Goal: Information Seeking & Learning: Learn about a topic

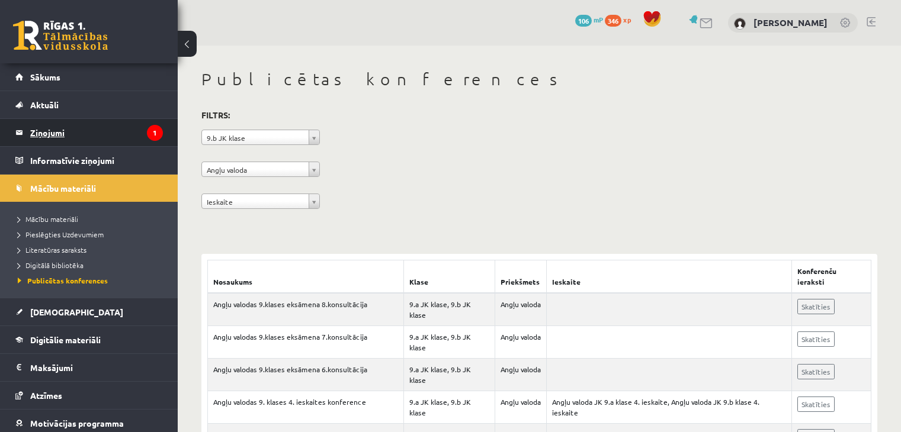
scroll to position [229, 0]
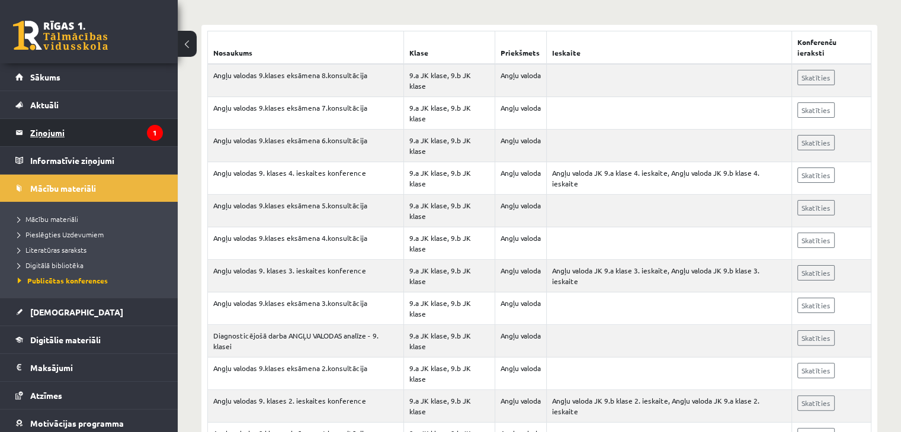
click at [133, 143] on legend "Ziņojumi 1" at bounding box center [96, 132] width 133 height 27
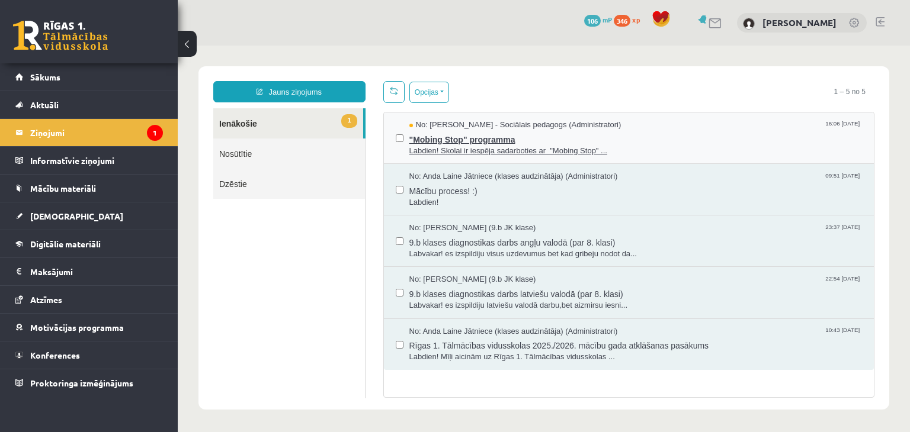
click at [457, 126] on span "No: Dagnija Gaubšteina - Sociālais pedagogs (Administratori)" at bounding box center [515, 125] width 212 height 11
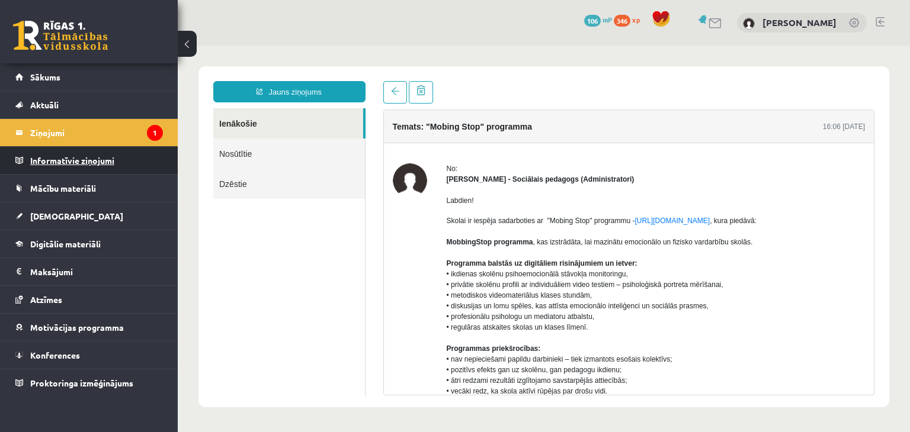
click at [135, 157] on legend "Informatīvie ziņojumi 0" at bounding box center [96, 160] width 133 height 27
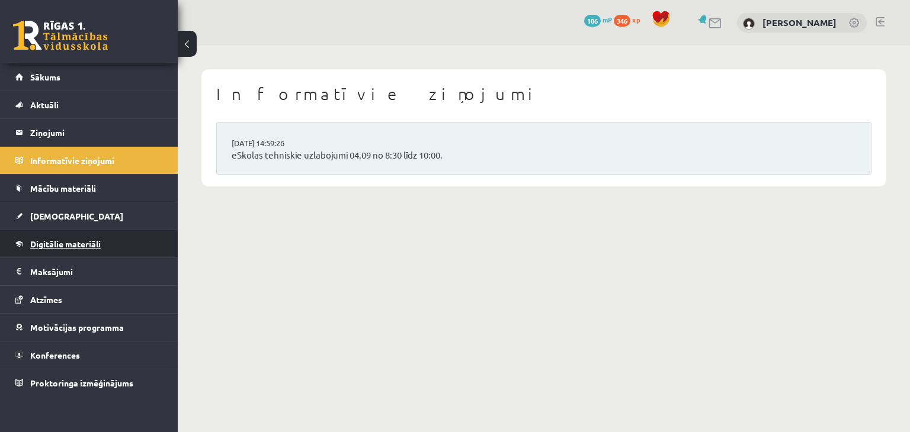
click at [102, 245] on link "Digitālie materiāli" at bounding box center [89, 243] width 148 height 27
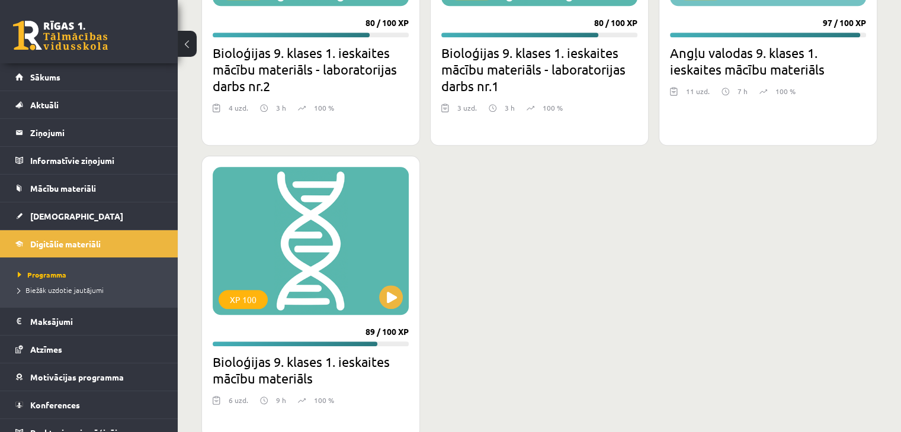
scroll to position [1303, 0]
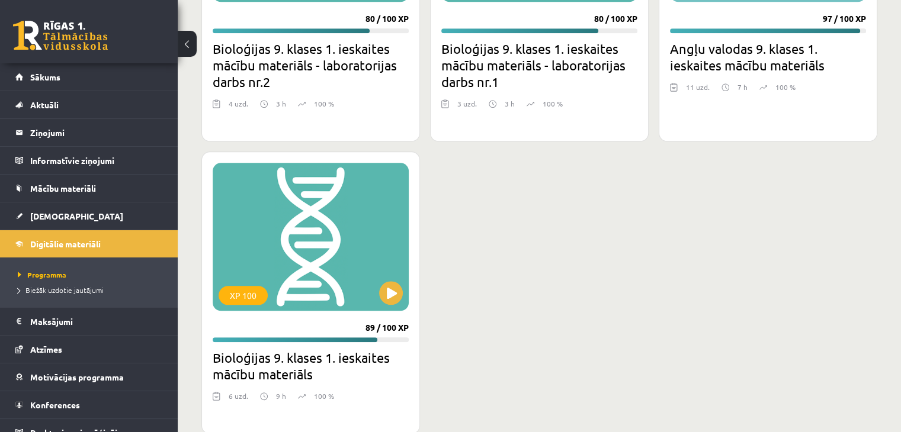
click at [543, 119] on div at bounding box center [539, 123] width 196 height 14
click at [579, 80] on h2 "Bioloģijas 9. klases 1. ieskaites mācību materiāls - laboratorijas darbs nr.1" at bounding box center [539, 65] width 196 height 50
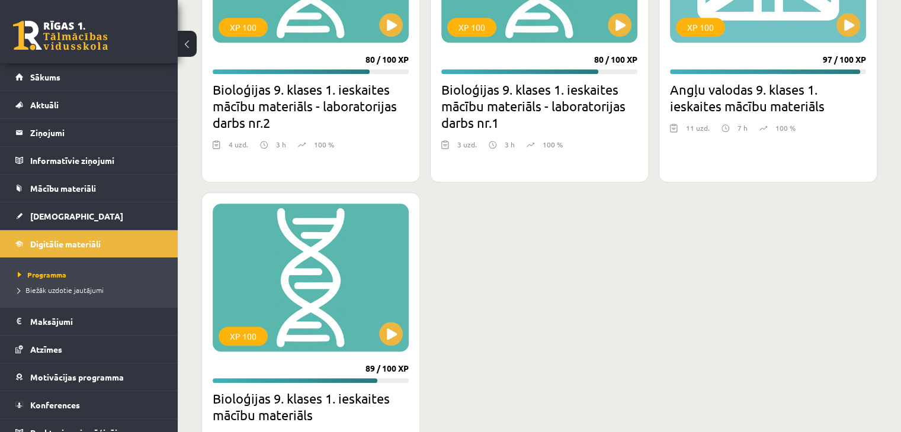
scroll to position [1244, 0]
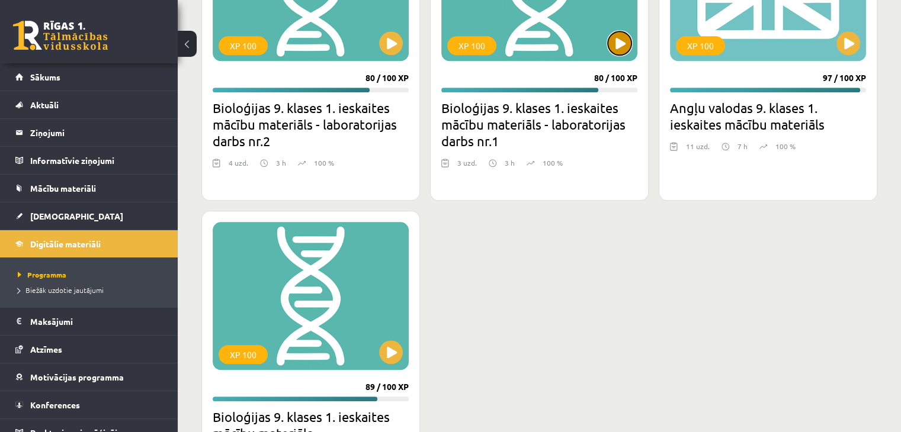
click at [615, 48] on button at bounding box center [620, 43] width 24 height 24
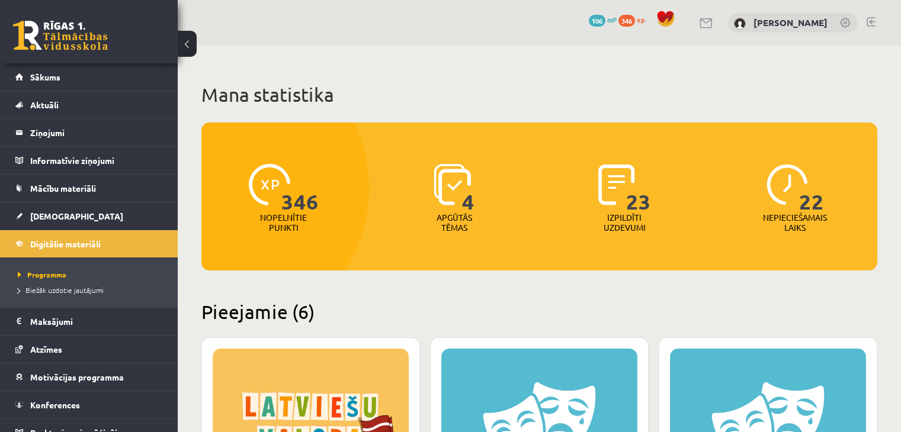
scroll to position [1244, 0]
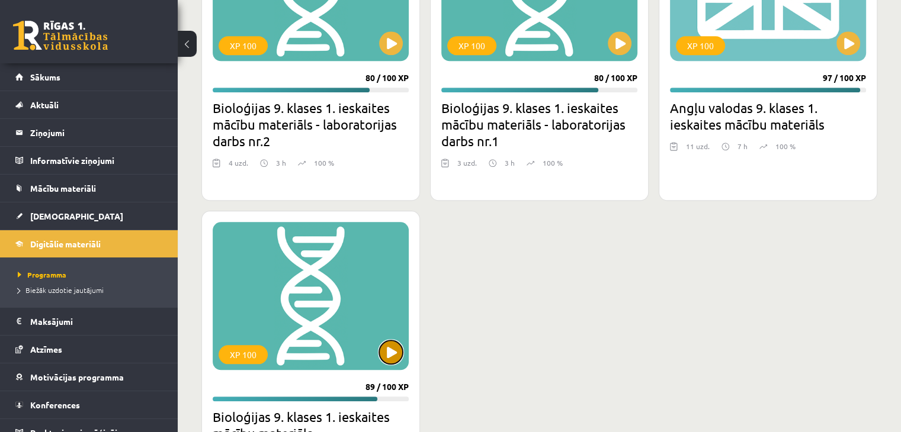
click at [396, 347] on button at bounding box center [391, 353] width 24 height 24
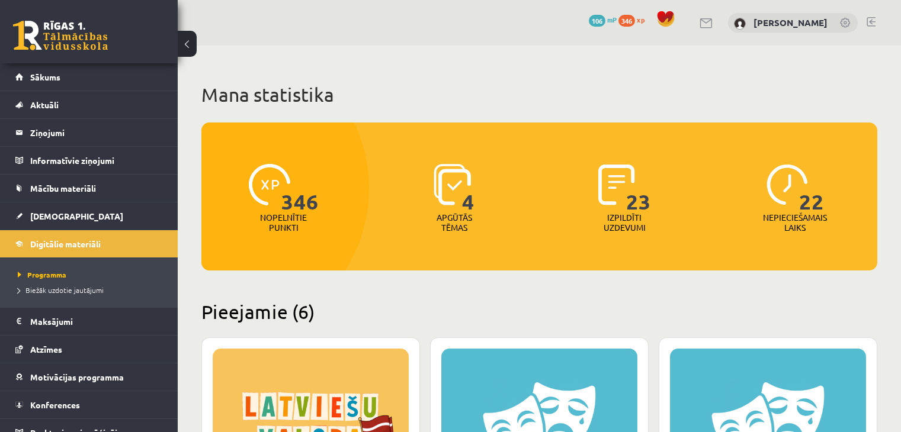
scroll to position [1244, 0]
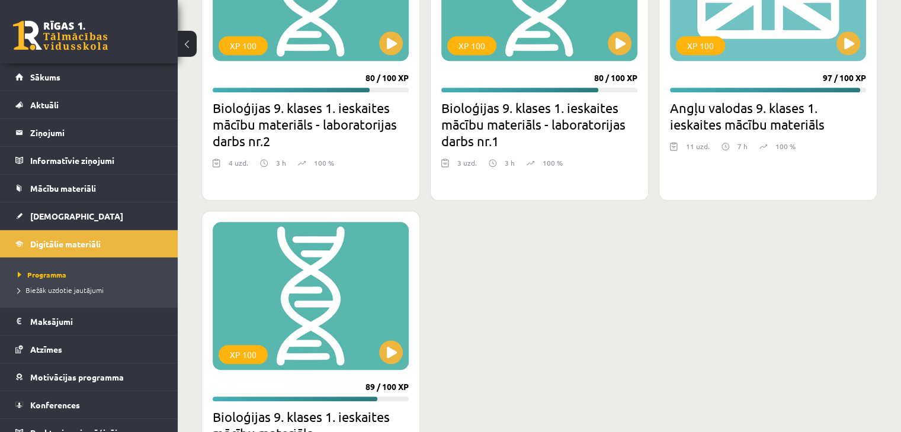
click at [261, 79] on div "XP 100 80 / 100 XP Bioloģijas 9. klases 1. ieskaites mācību materiāls - laborat…" at bounding box center [310, 51] width 219 height 299
click at [393, 45] on button at bounding box center [391, 43] width 24 height 24
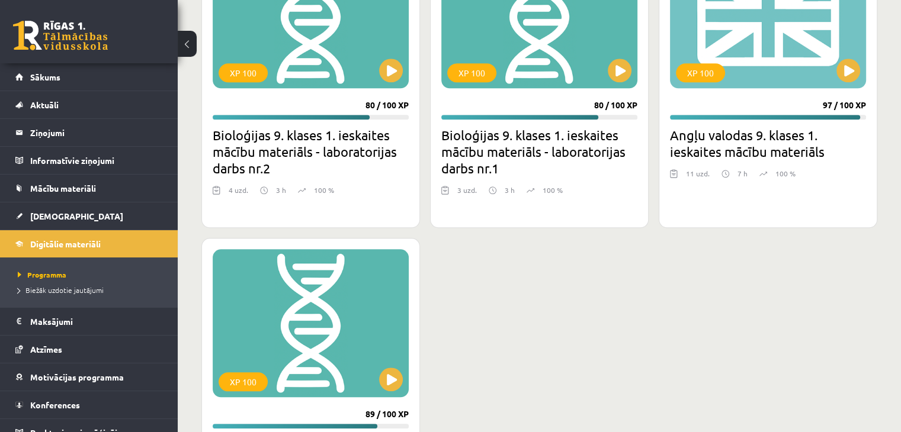
scroll to position [1303, 0]
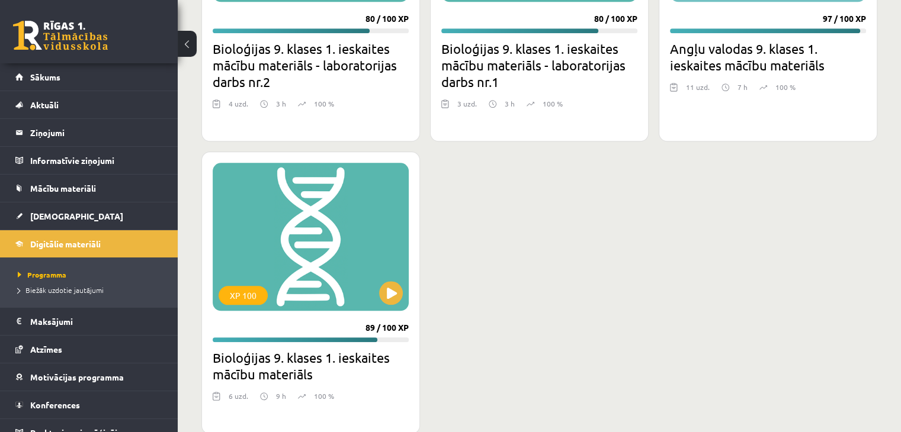
click at [712, 42] on h2 "Angļu valodas 9. klases 1. ieskaites mācību materiāls" at bounding box center [768, 56] width 196 height 33
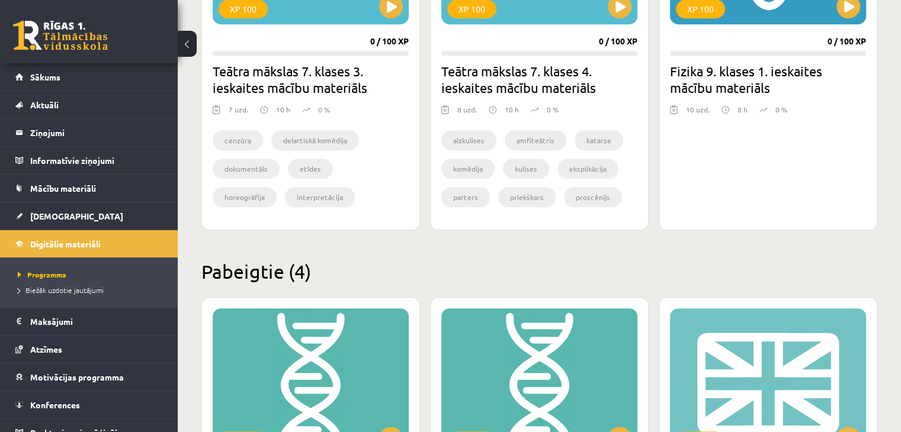
scroll to position [948, 0]
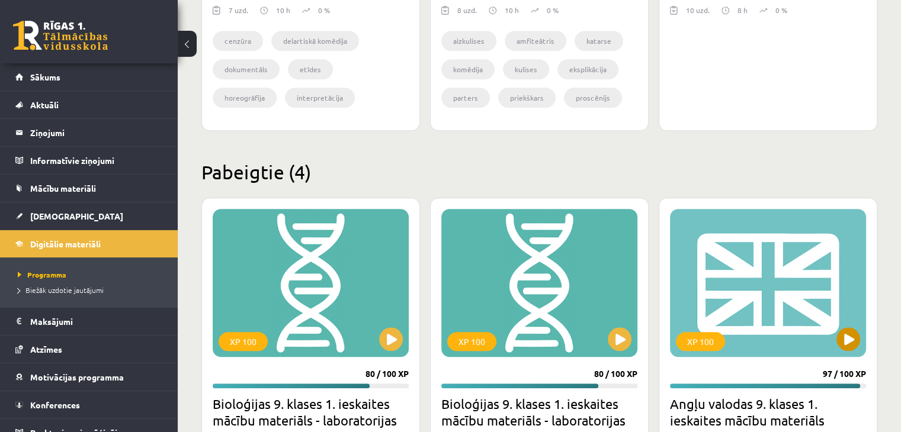
click at [813, 260] on div "XP 100" at bounding box center [768, 283] width 196 height 148
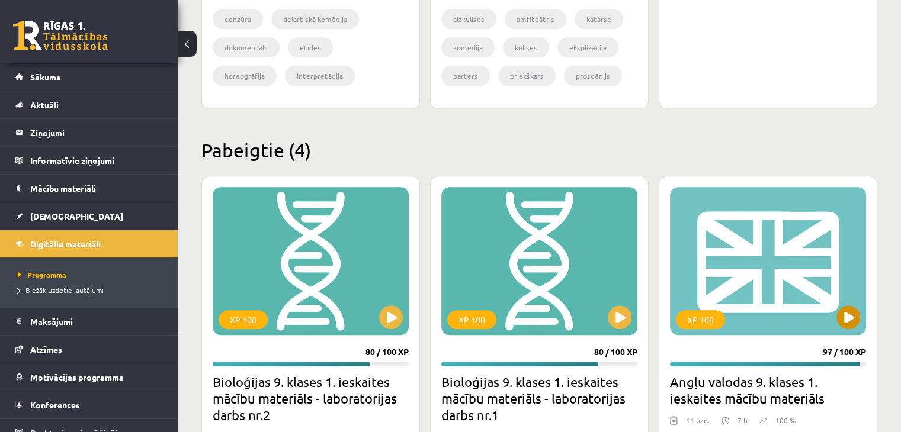
scroll to position [1007, 0]
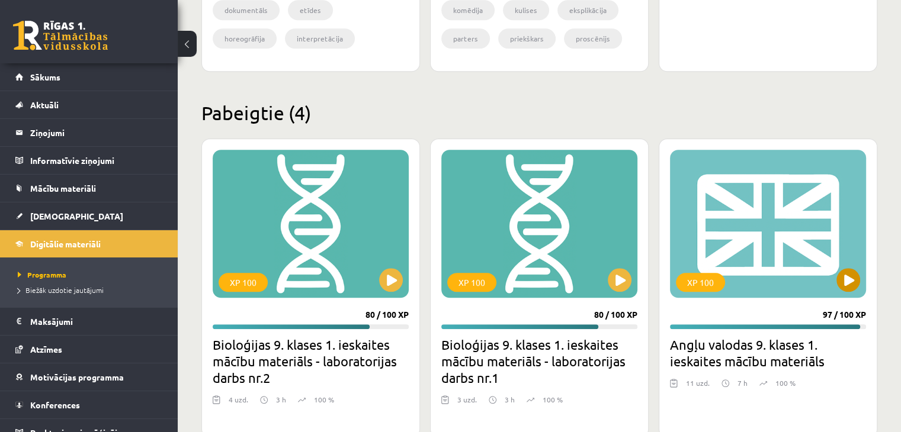
click at [835, 278] on div "XP 100" at bounding box center [768, 224] width 196 height 148
click at [822, 259] on div "XP 100" at bounding box center [768, 224] width 196 height 148
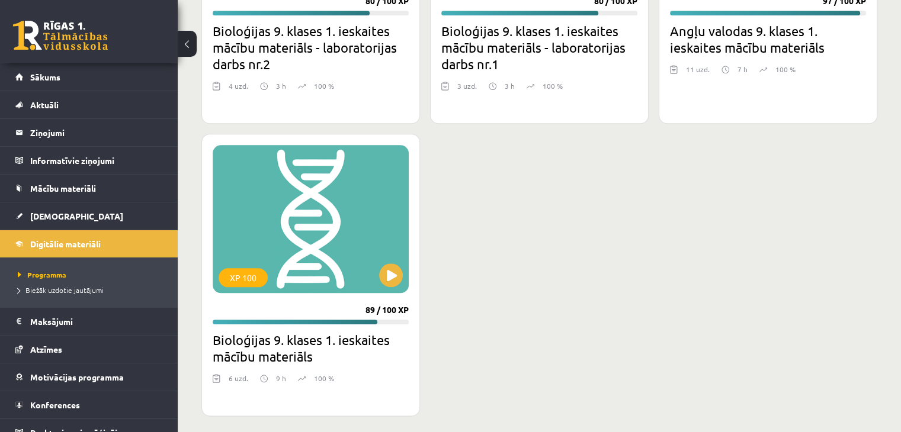
scroll to position [1328, 0]
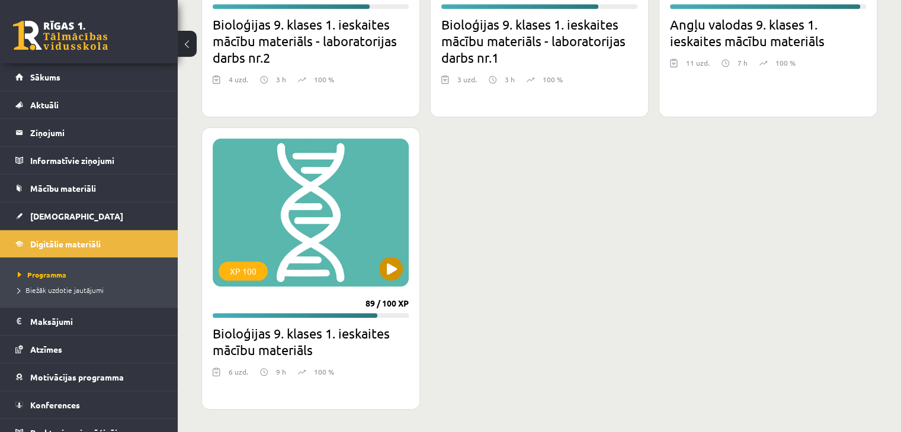
click at [338, 197] on div "XP 100" at bounding box center [311, 213] width 196 height 148
click at [336, 187] on div "XP 100" at bounding box center [311, 213] width 196 height 148
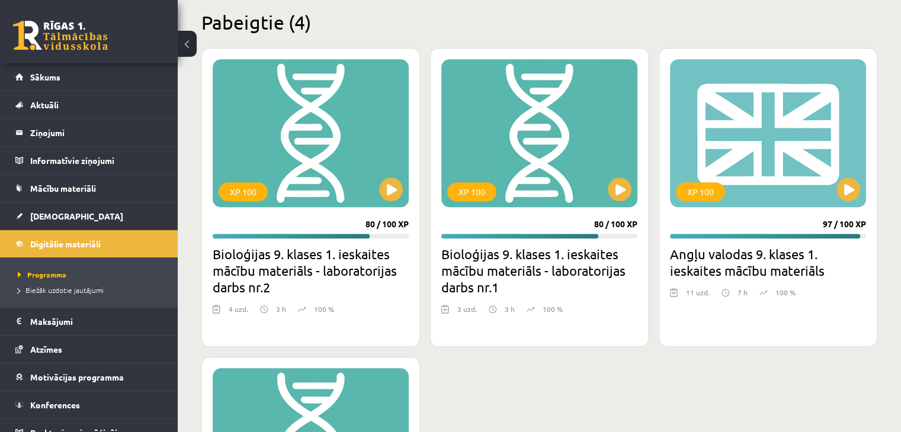
scroll to position [1091, 0]
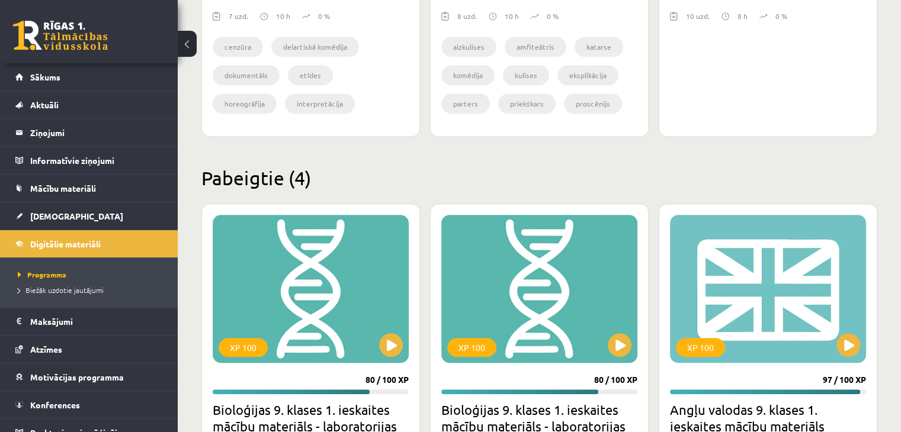
scroll to position [1031, 0]
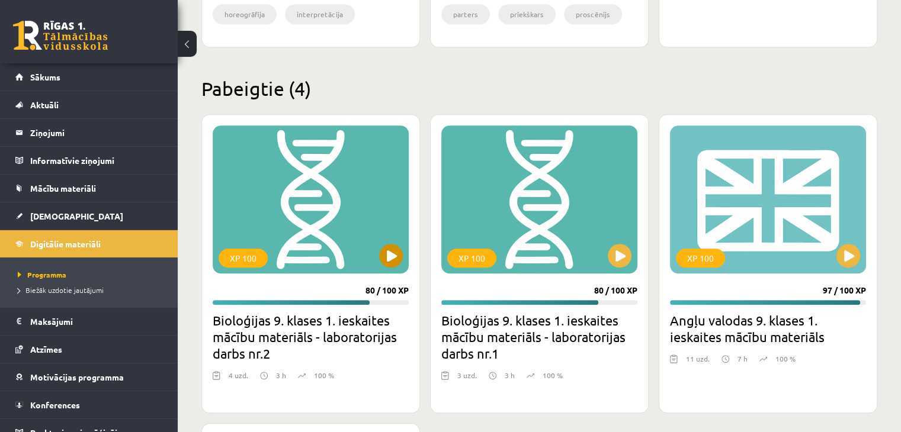
click at [348, 233] on div "XP 100" at bounding box center [311, 200] width 196 height 148
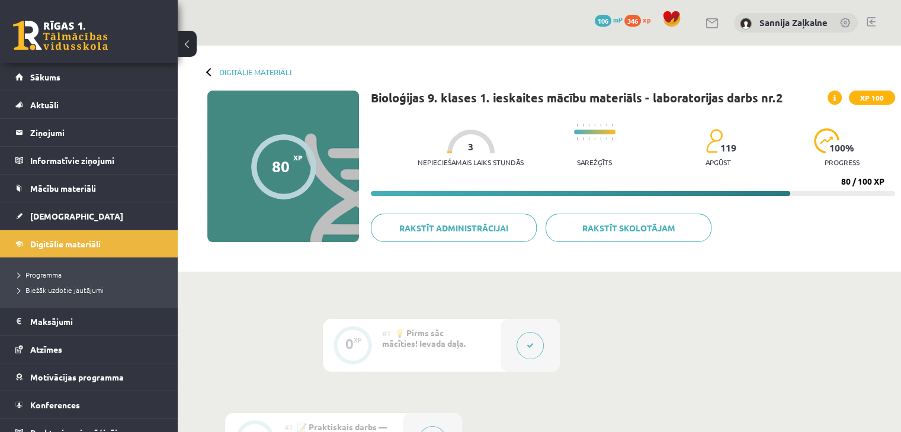
click at [844, 21] on link at bounding box center [846, 24] width 12 height 12
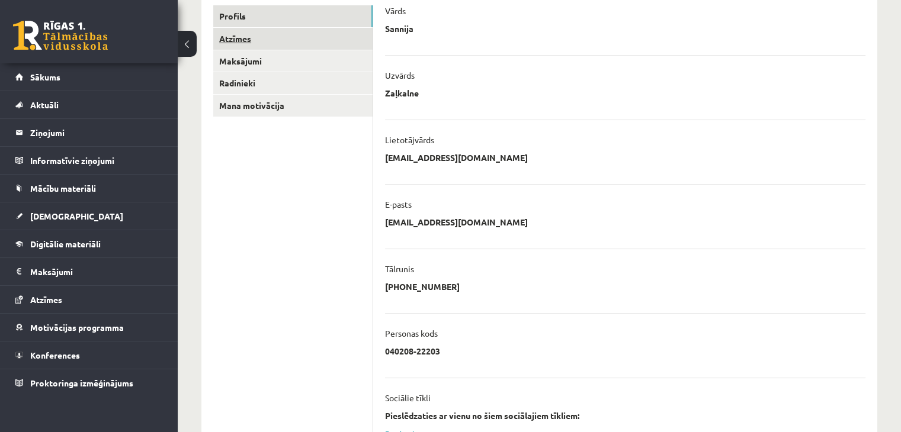
scroll to position [118, 0]
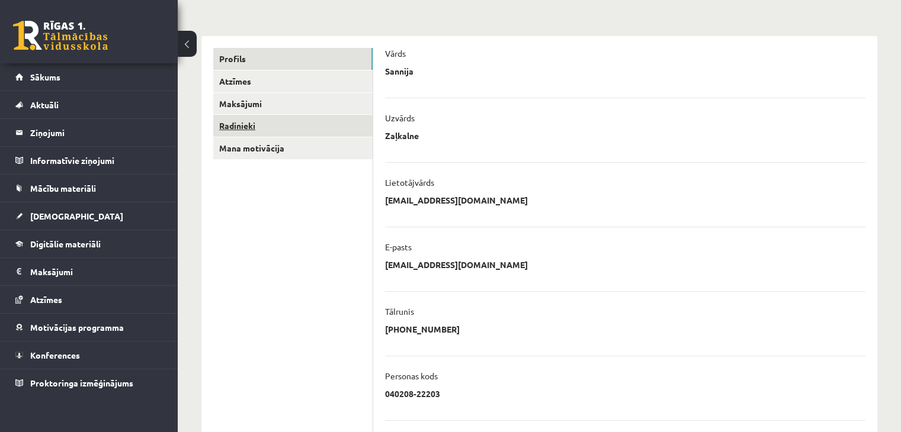
click at [258, 120] on link "Radinieki" at bounding box center [292, 126] width 159 height 22
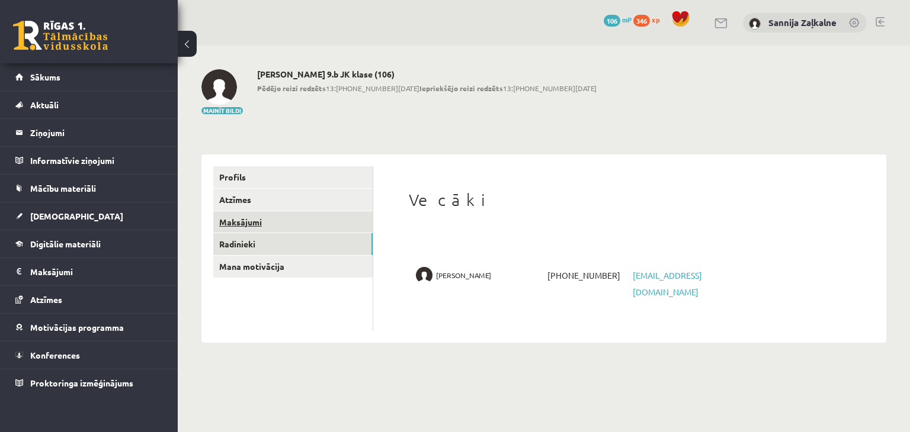
click at [283, 224] on link "Maksājumi" at bounding box center [292, 222] width 159 height 22
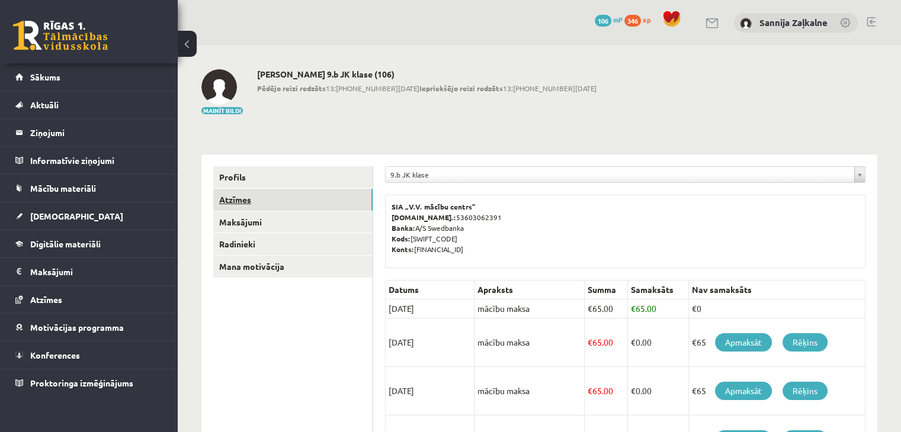
click at [282, 204] on link "Atzīmes" at bounding box center [292, 200] width 159 height 22
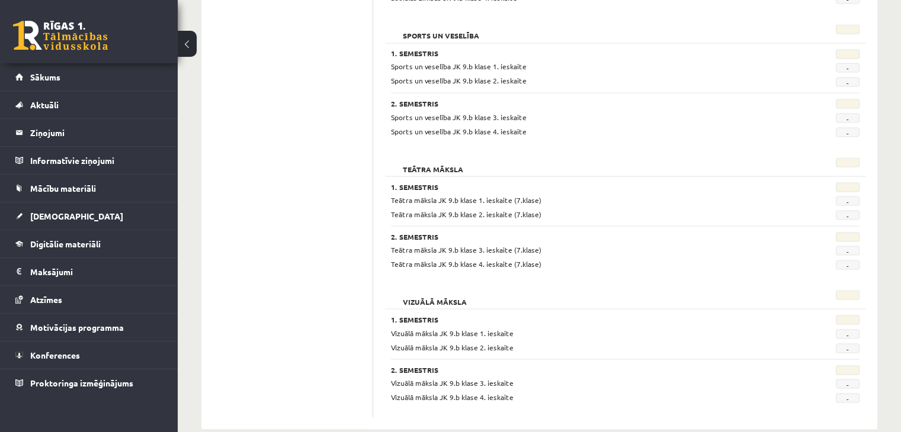
scroll to position [2185, 0]
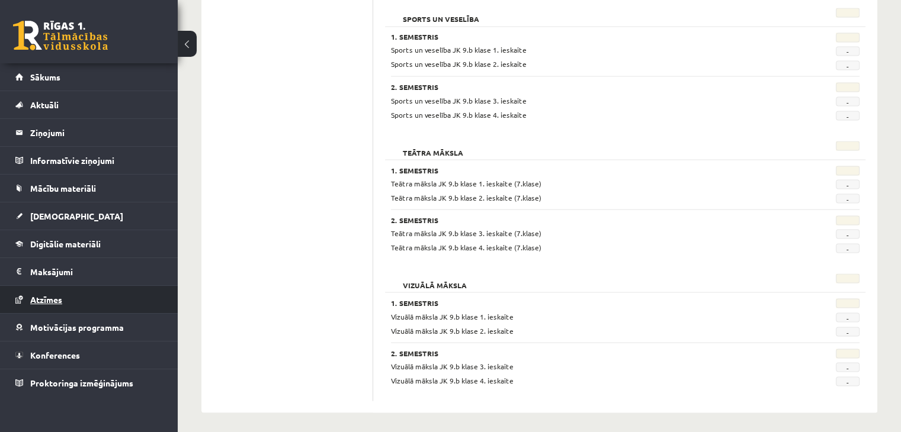
click at [108, 297] on link "Atzīmes" at bounding box center [89, 299] width 148 height 27
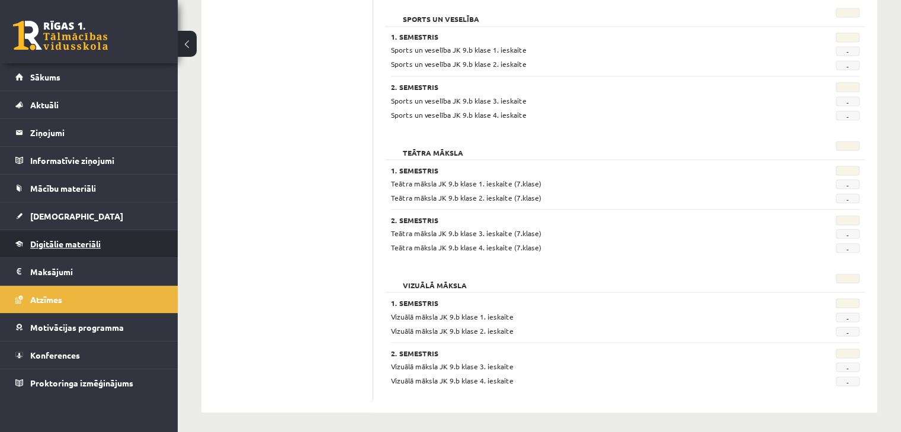
click at [83, 248] on link "Digitālie materiāli" at bounding box center [89, 243] width 148 height 27
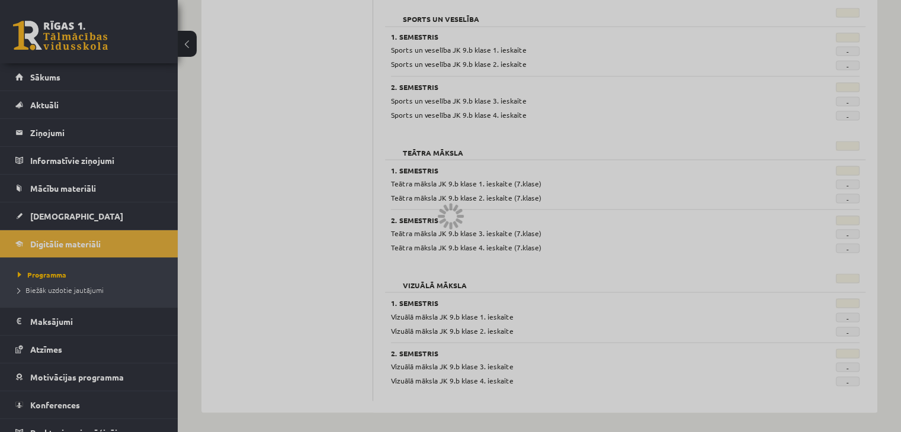
scroll to position [1328, 0]
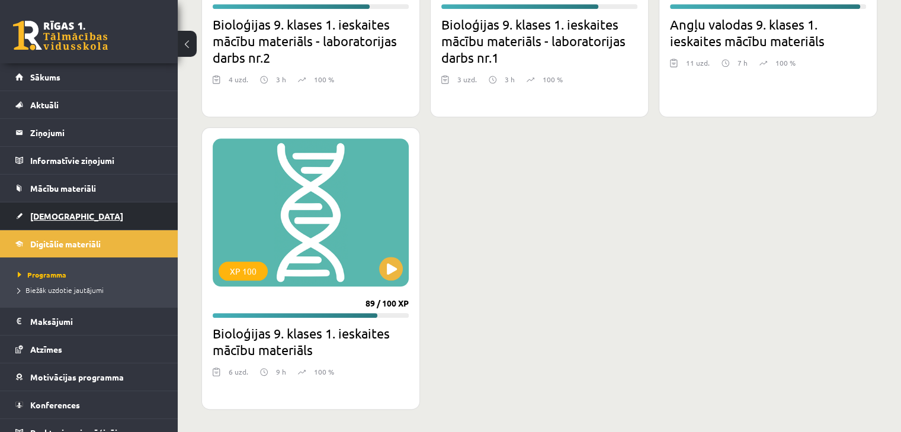
click at [73, 219] on link "[DEMOGRAPHIC_DATA]" at bounding box center [89, 216] width 148 height 27
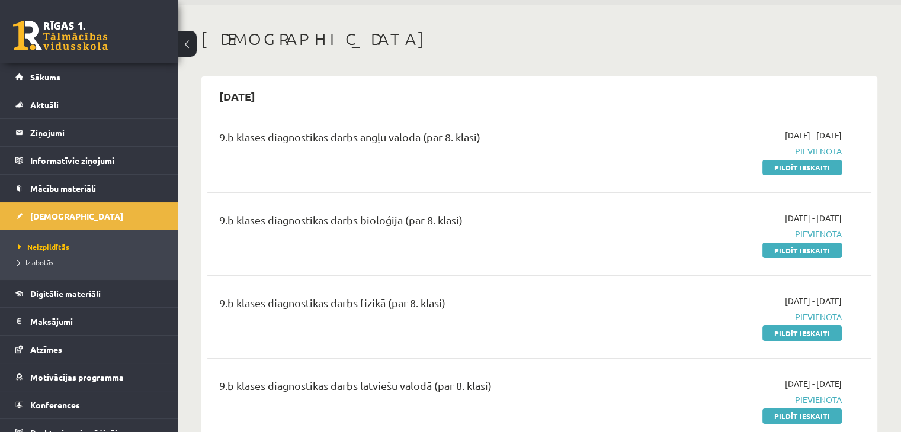
scroll to position [59, 0]
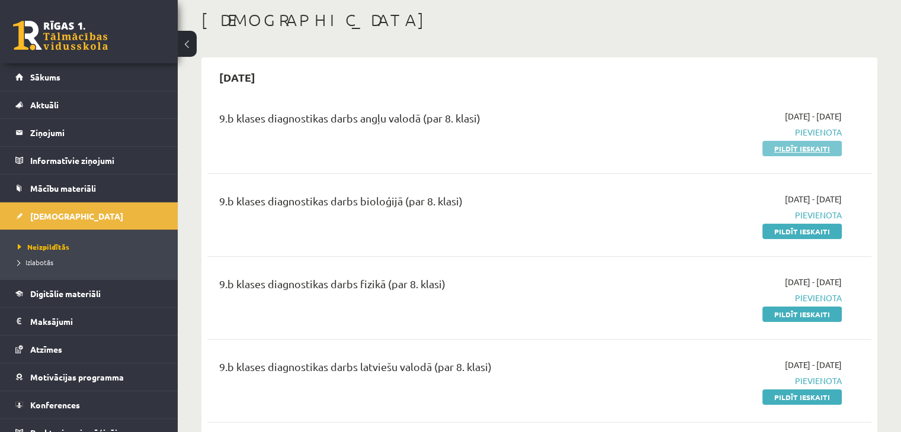
click at [816, 143] on link "Pildīt ieskaiti" at bounding box center [801, 148] width 79 height 15
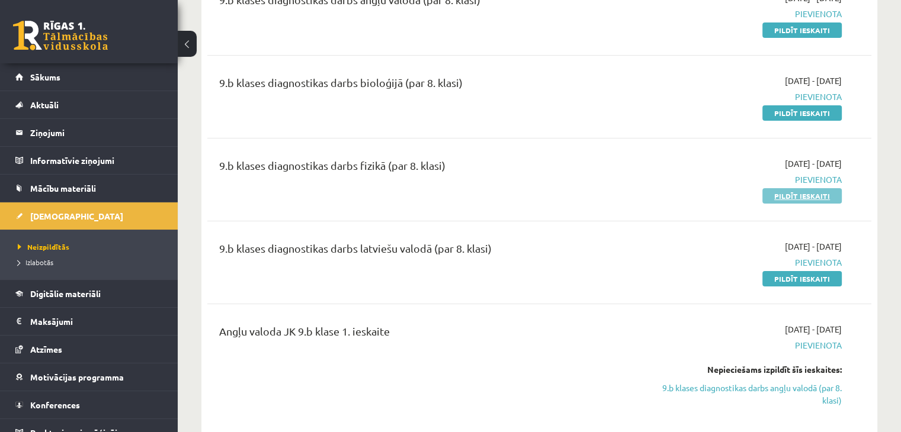
click at [799, 195] on link "Pildīt ieskaiti" at bounding box center [801, 195] width 79 height 15
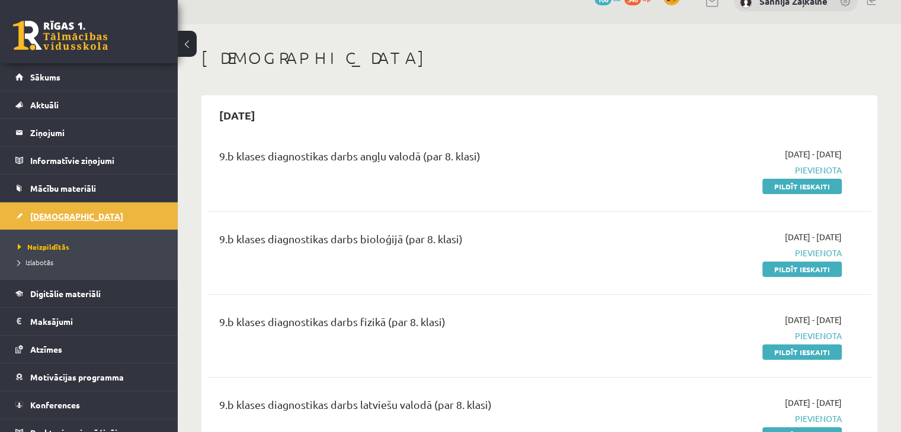
scroll to position [0, 0]
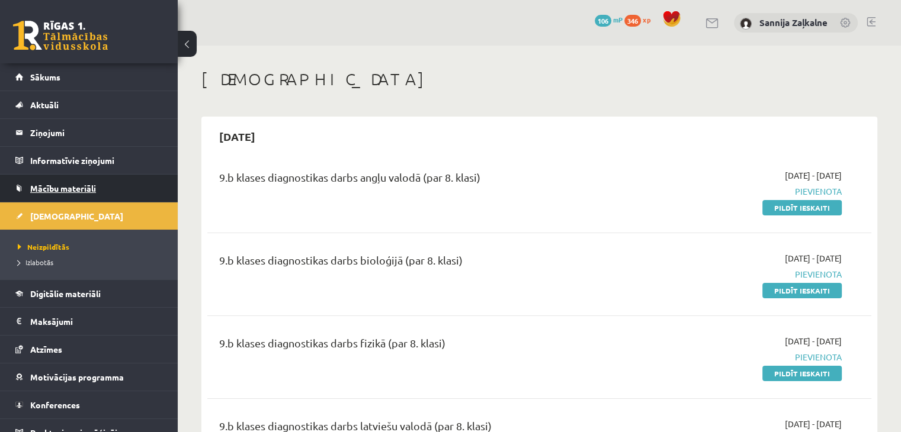
click at [76, 180] on link "Mācību materiāli" at bounding box center [89, 188] width 148 height 27
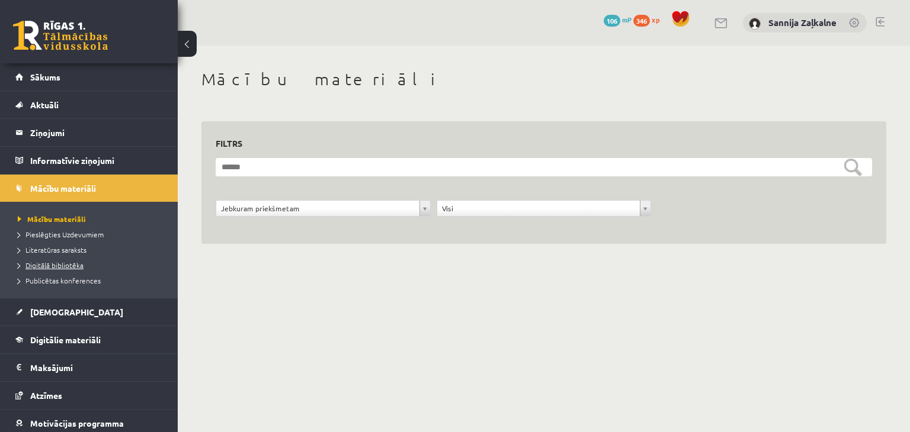
click at [65, 264] on span "Digitālā bibliotēka" at bounding box center [51, 265] width 66 height 9
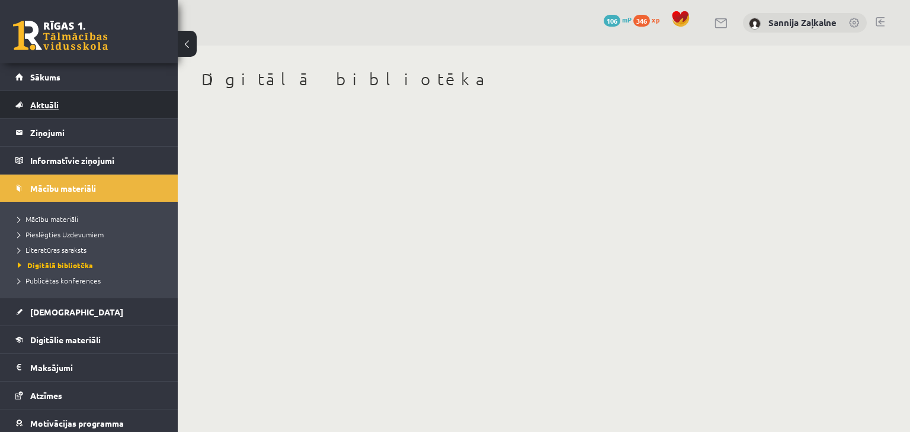
click at [69, 100] on link "Aktuāli" at bounding box center [89, 104] width 148 height 27
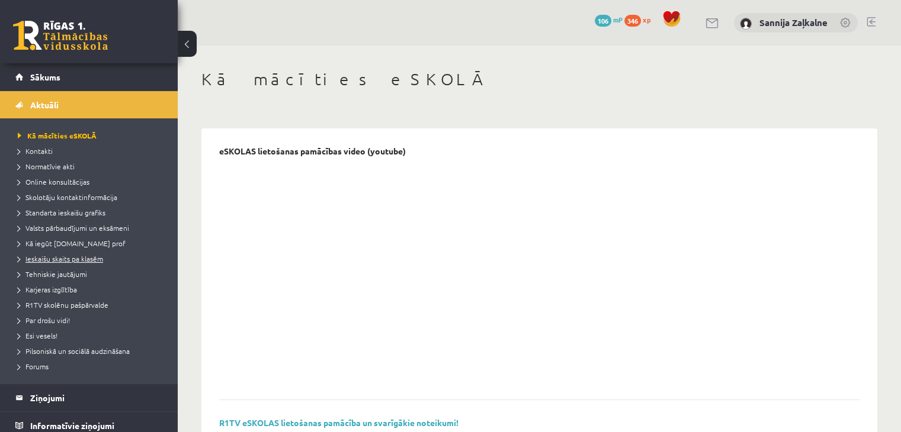
click at [69, 261] on span "Ieskaišu skaits pa klasēm" at bounding box center [60, 258] width 85 height 9
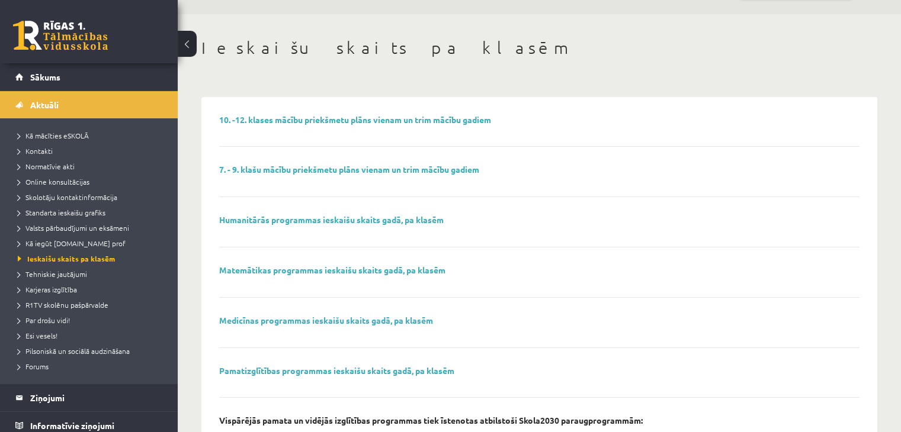
scroll to position [59, 0]
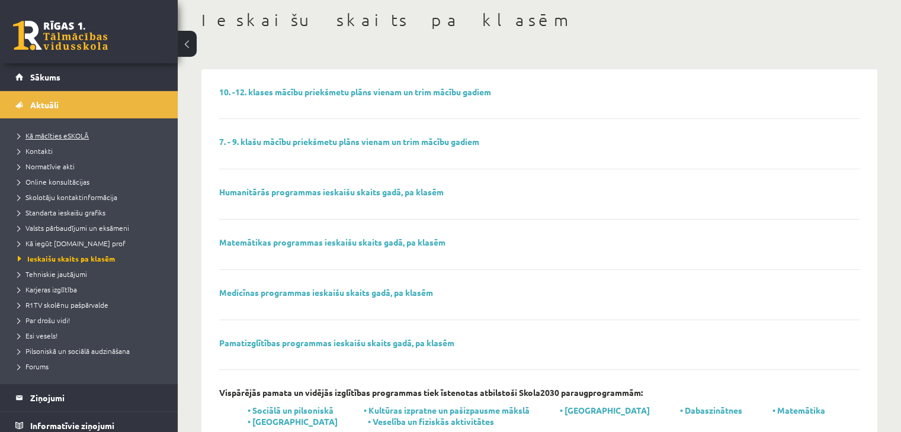
click at [95, 134] on link "Kā mācīties eSKOLĀ" at bounding box center [92, 135] width 148 height 11
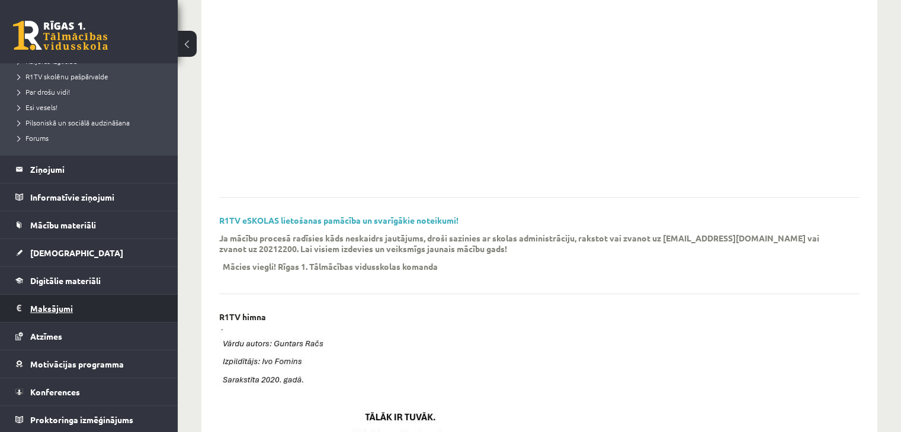
scroll to position [325, 0]
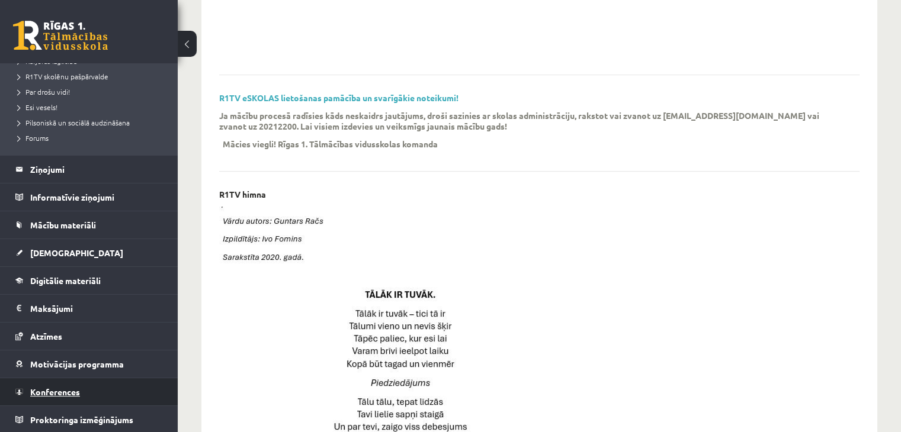
click at [40, 390] on span "Konferences" at bounding box center [55, 392] width 50 height 11
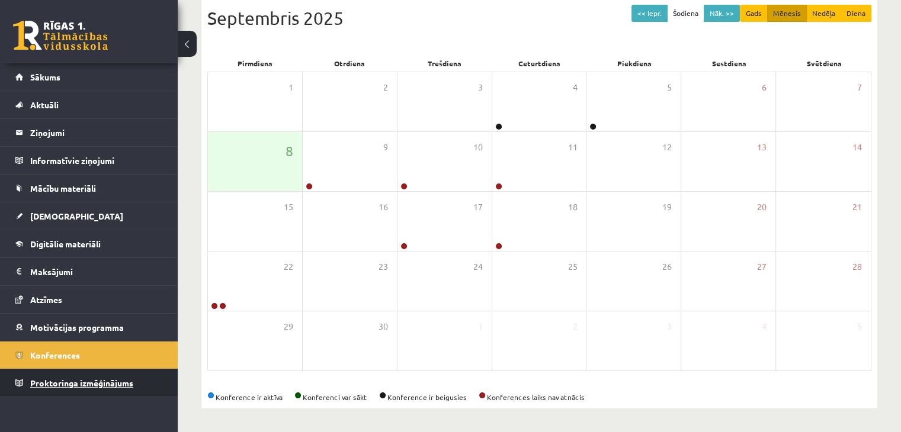
scroll to position [133, 0]
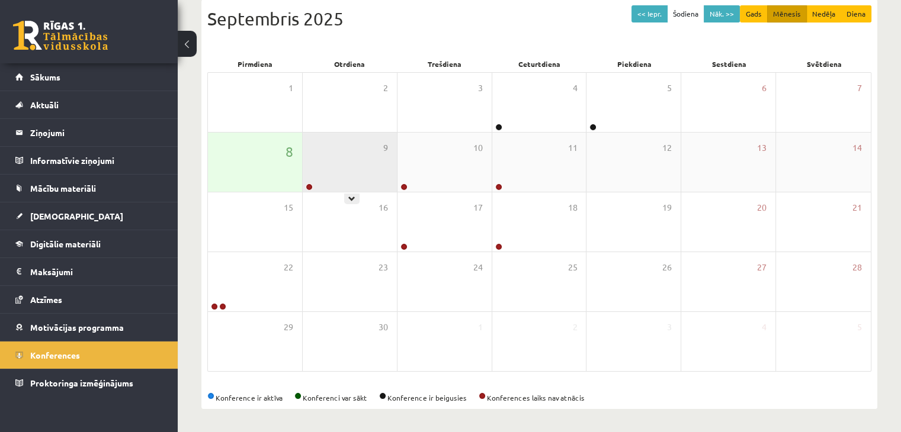
click at [329, 169] on div "9" at bounding box center [350, 162] width 94 height 59
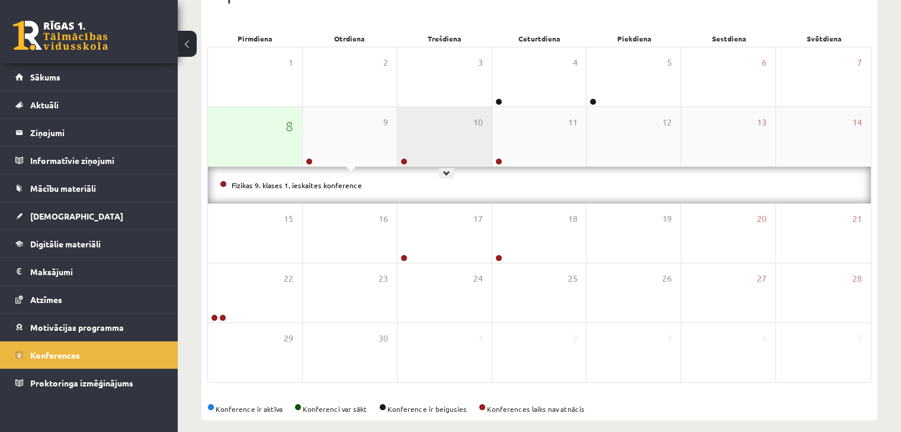
scroll to position [170, 0]
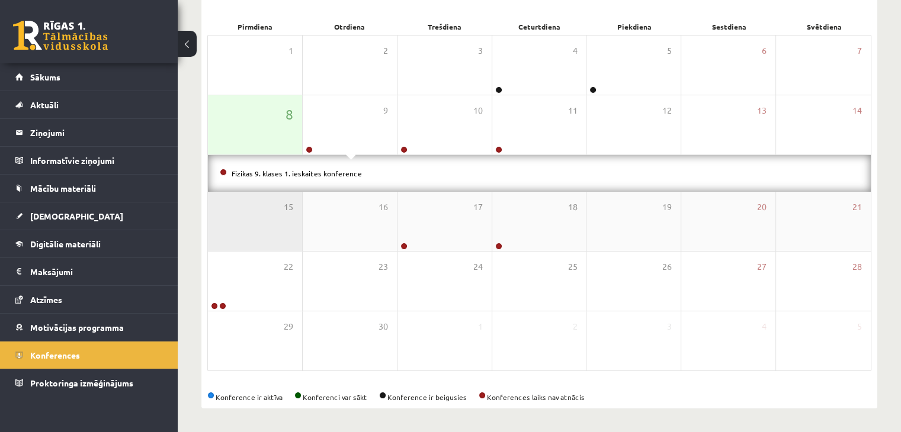
click at [274, 235] on div "15" at bounding box center [255, 221] width 94 height 59
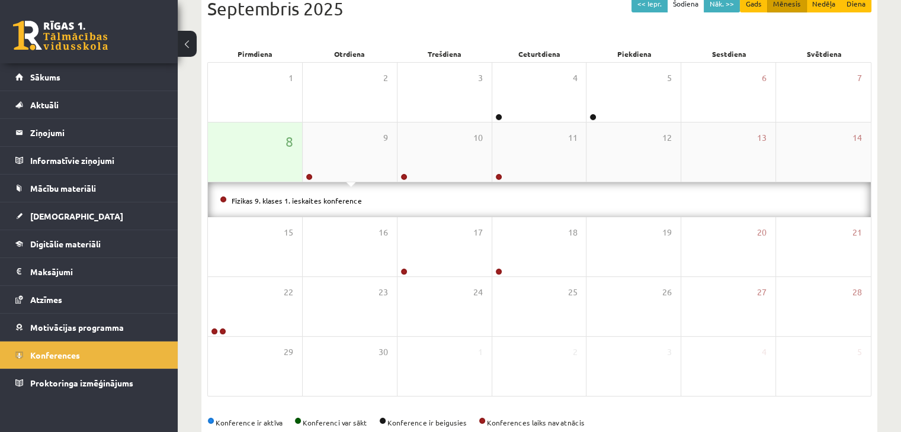
scroll to position [133, 0]
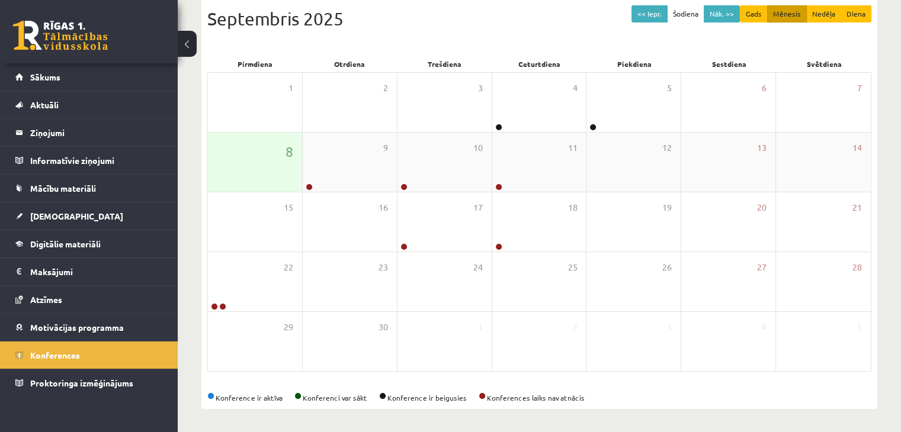
click at [256, 178] on div "8" at bounding box center [255, 162] width 94 height 59
click at [724, 11] on button "Nāk. >>" at bounding box center [722, 13] width 36 height 17
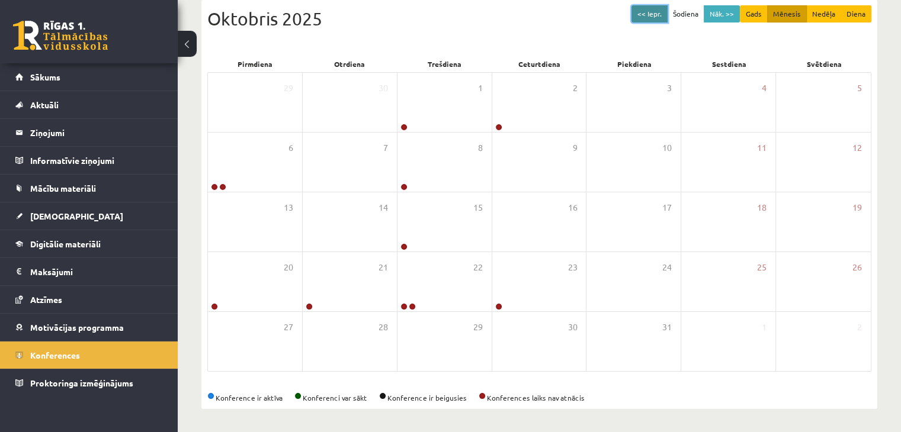
click at [648, 17] on button "<< Iepr." at bounding box center [650, 13] width 36 height 17
